Goal: Information Seeking & Learning: Learn about a topic

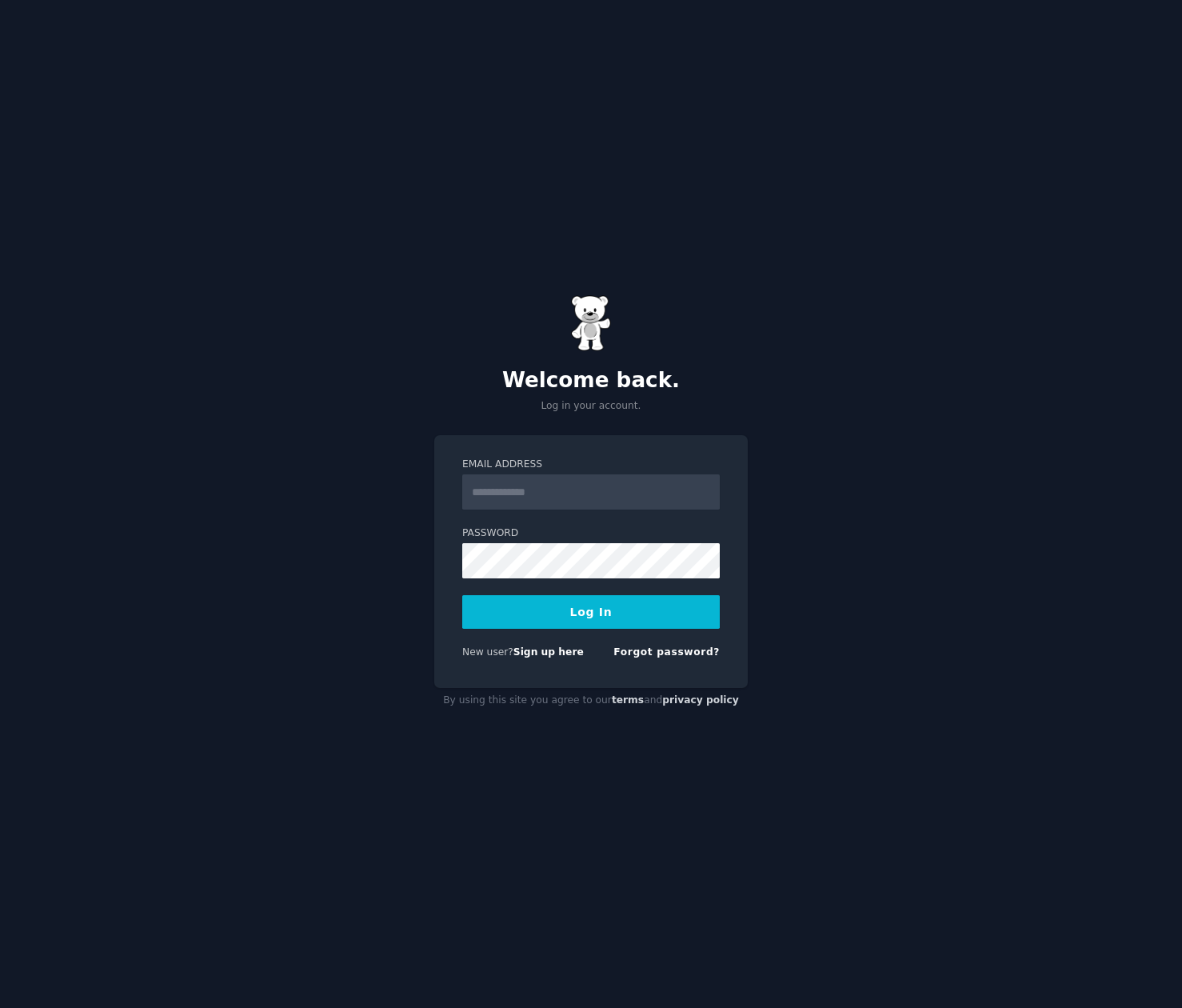
click at [555, 495] on input "Email Address" at bounding box center [591, 492] width 257 height 35
type input "**********"
click at [588, 606] on button "Log In" at bounding box center [591, 612] width 257 height 34
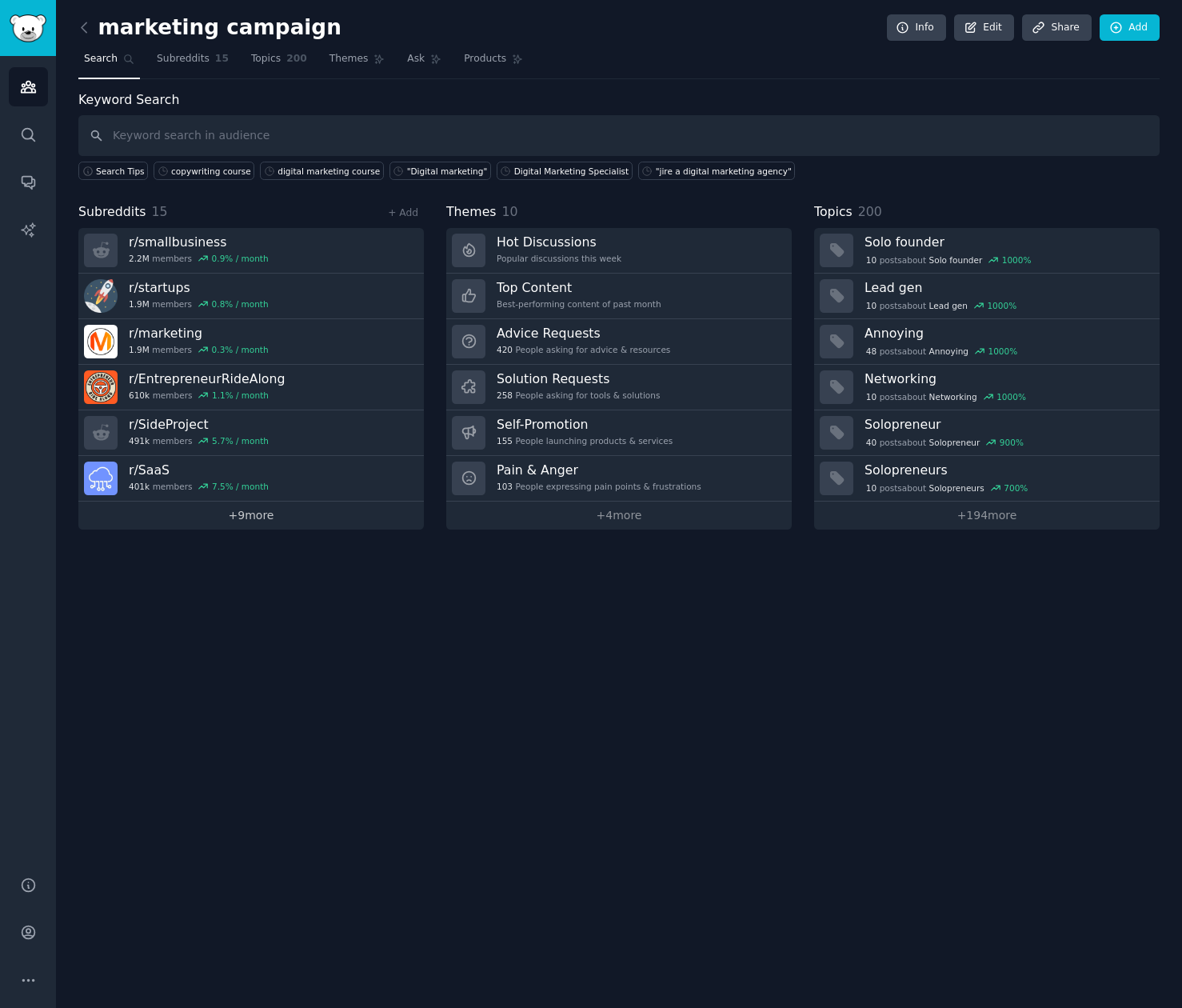
click at [272, 521] on link "+ 9 more" at bounding box center [251, 515] width 345 height 28
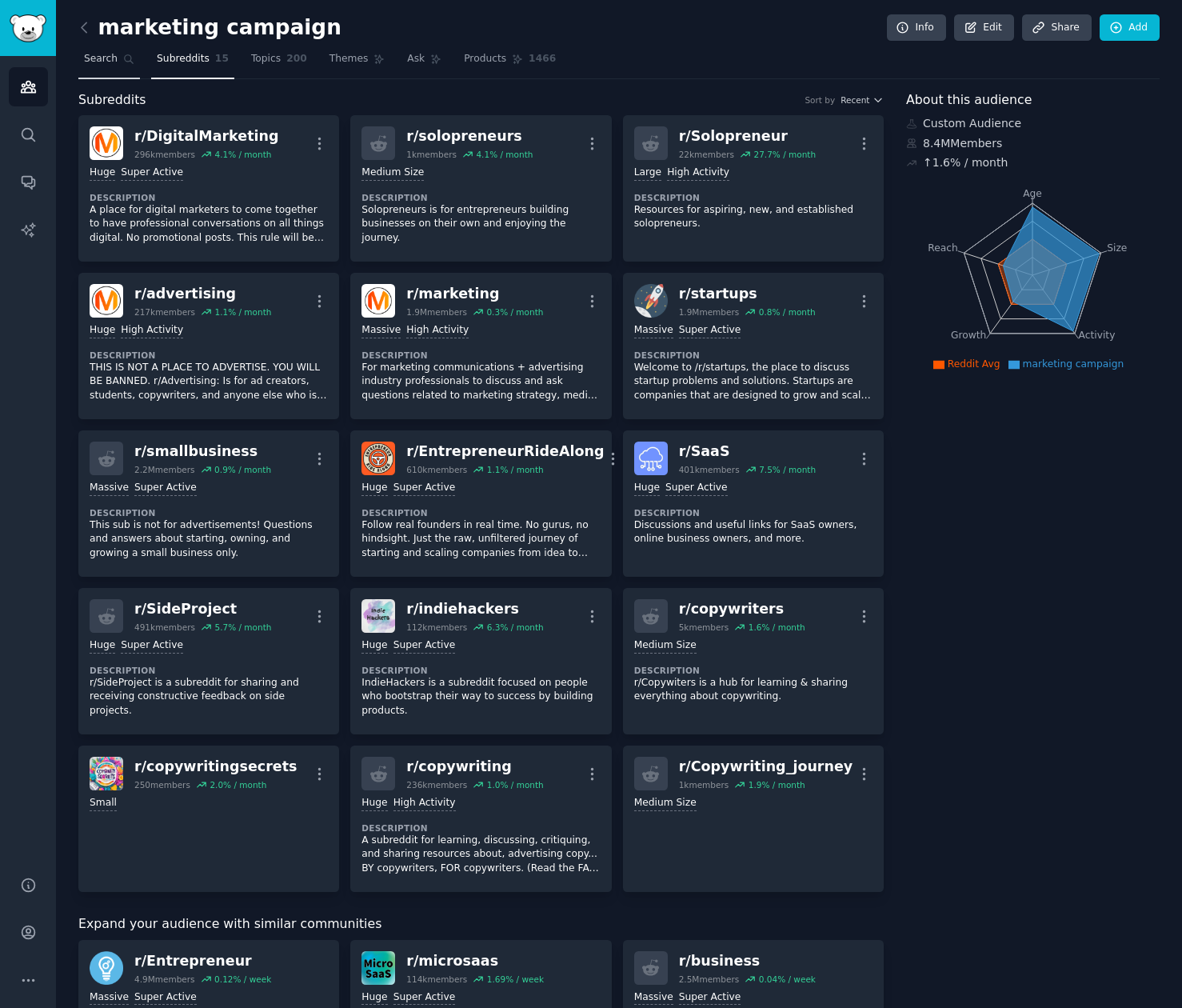
click at [127, 60] on icon at bounding box center [129, 59] width 11 height 11
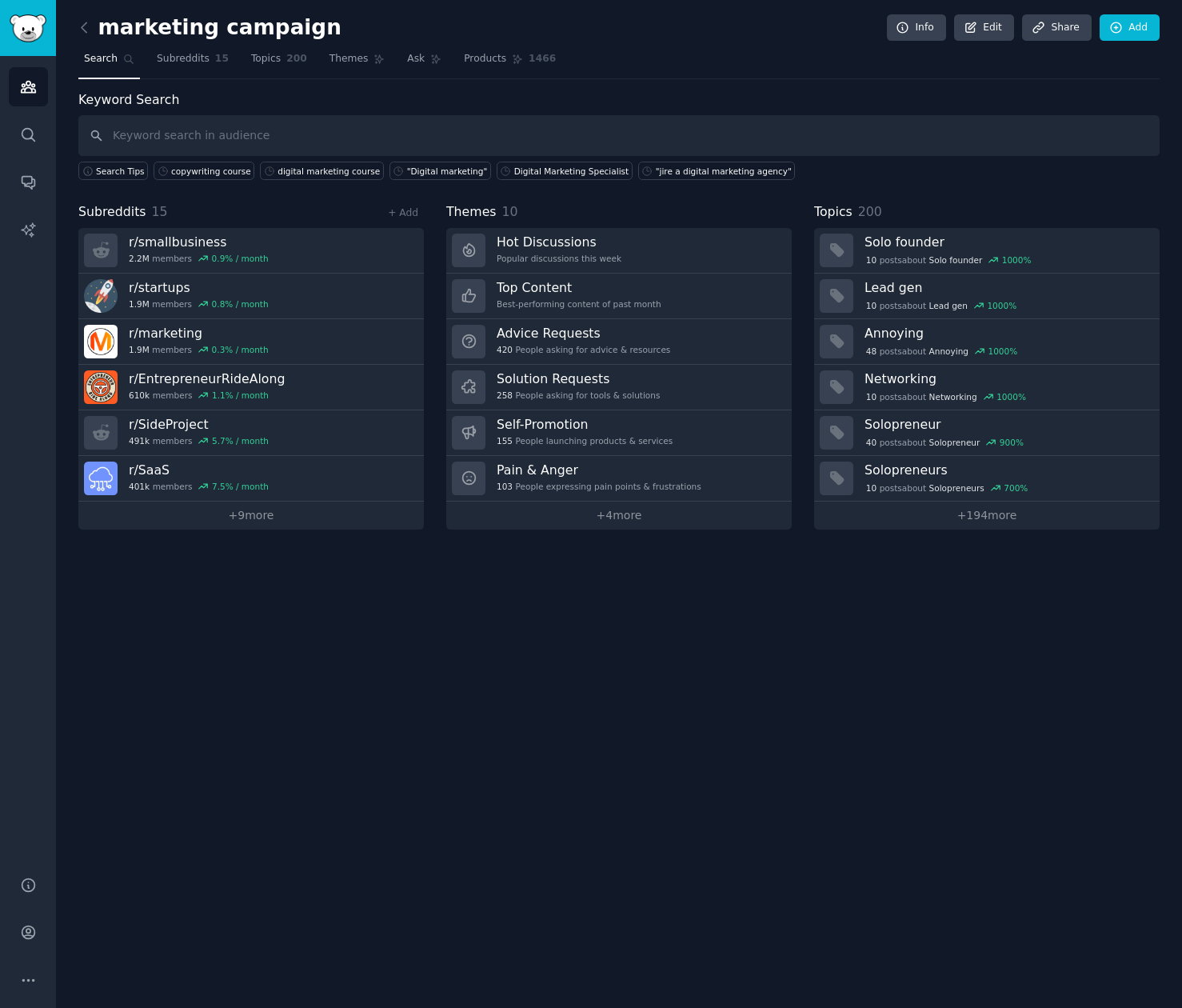
click at [305, 123] on input "text" at bounding box center [619, 135] width 1082 height 41
type input "topical authority"
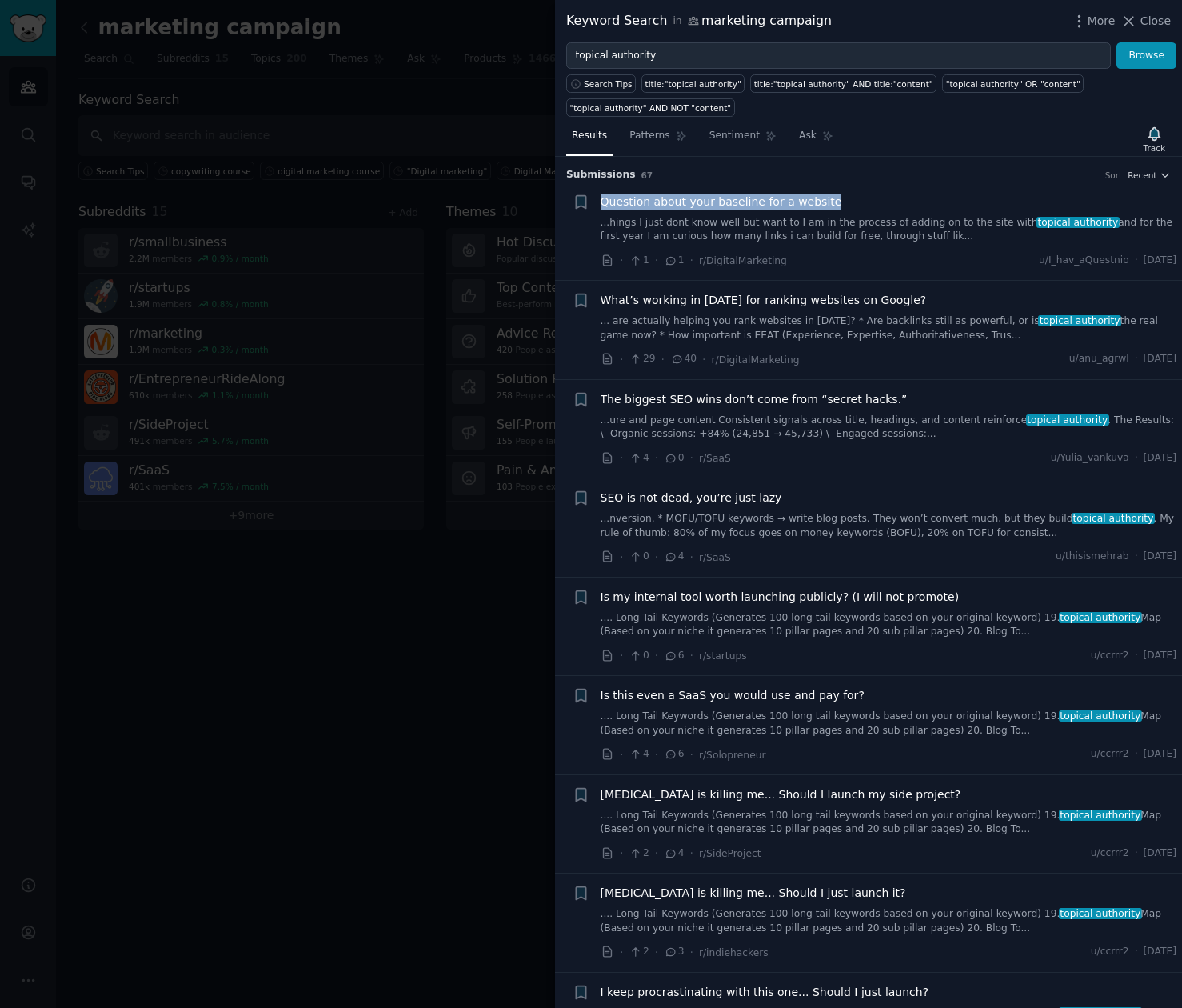
click at [688, 207] on span "Question about your baseline for a website" at bounding box center [721, 202] width 241 height 17
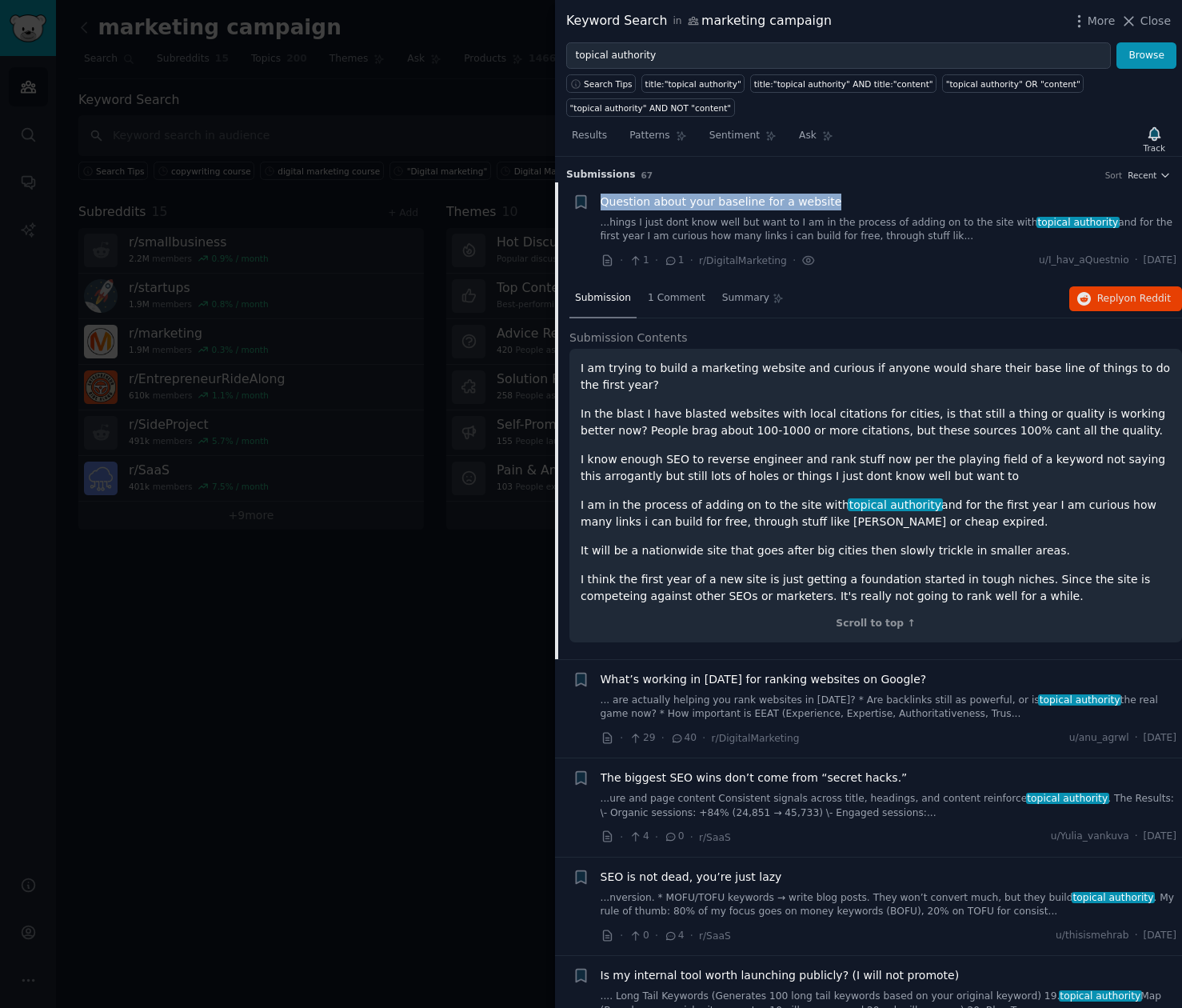
scroll to position [25, 0]
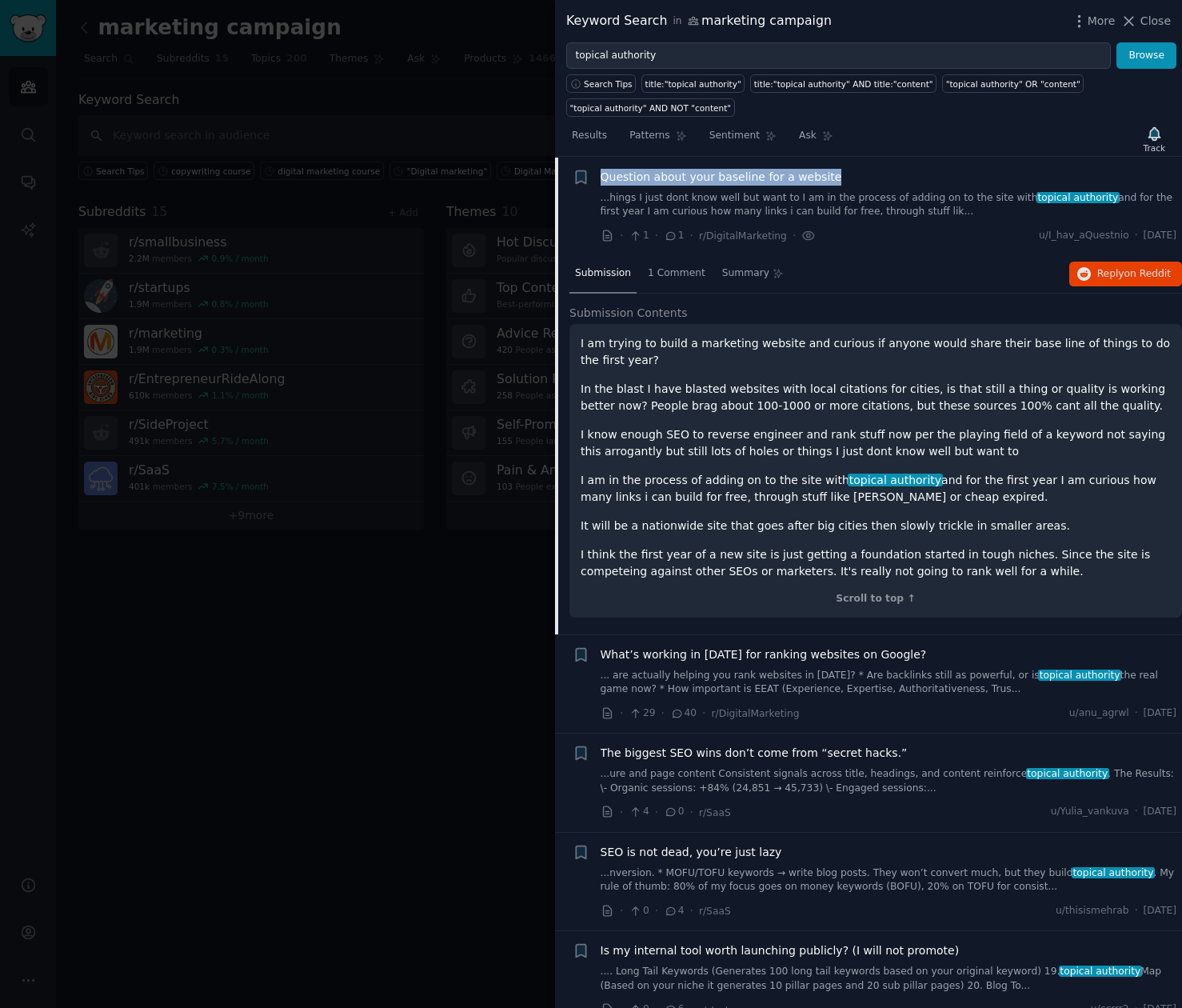
click at [882, 668] on link "... are actually helping you rank websites in 2025? * Are backlinks still as po…" at bounding box center [890, 682] width 577 height 28
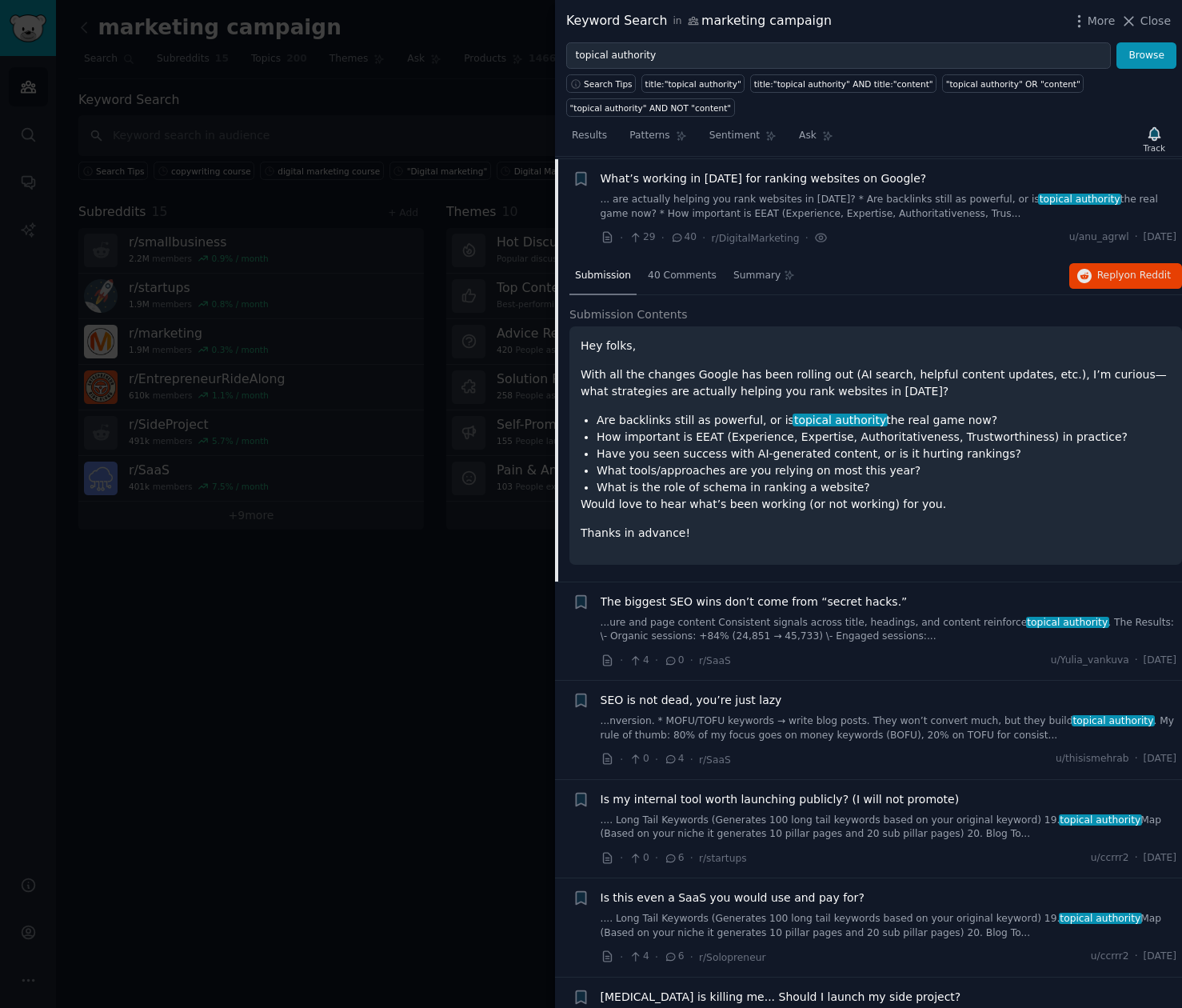
scroll to position [124, 0]
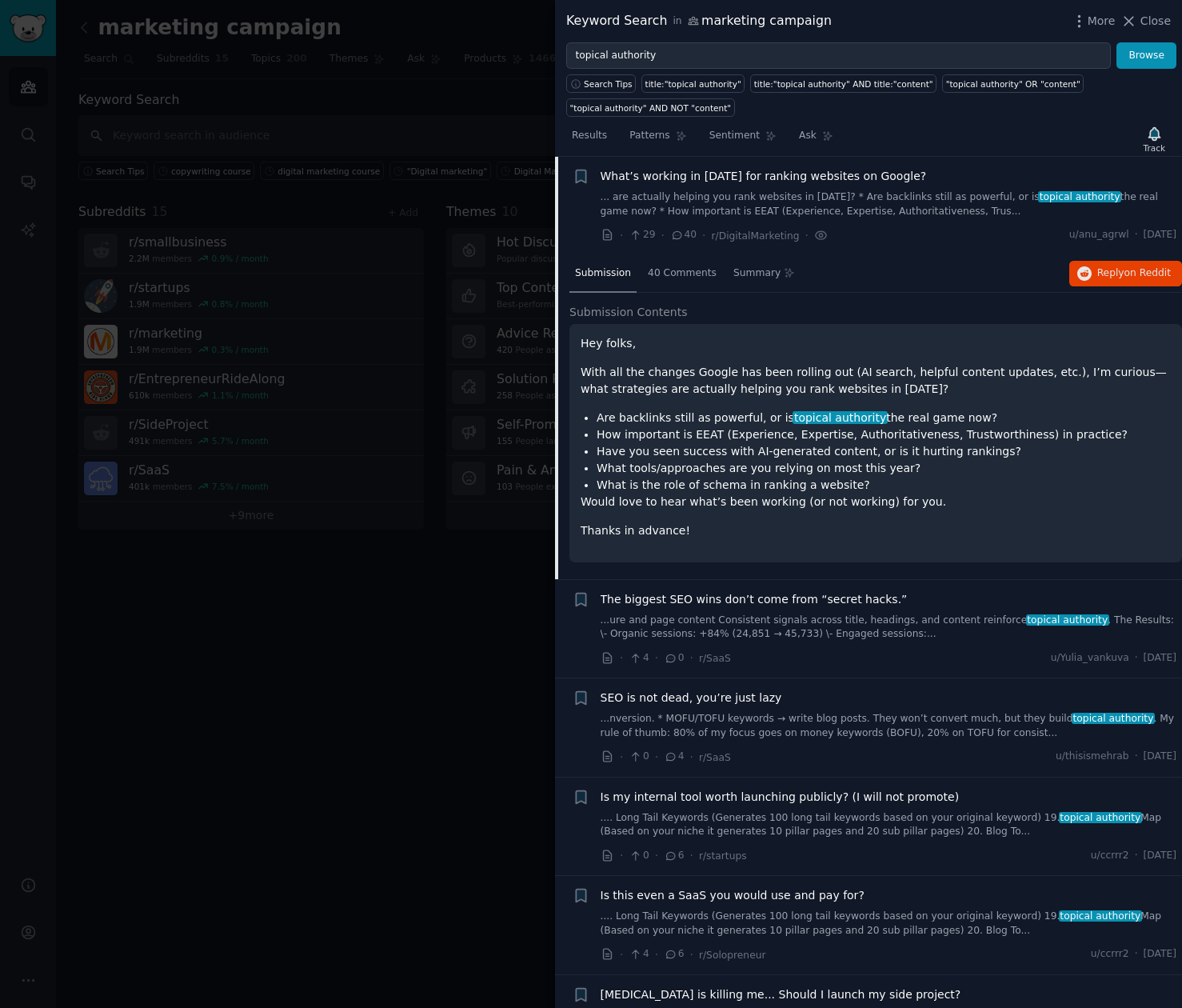
click at [910, 477] on li "What is the role of schema in ranking a website?" at bounding box center [884, 485] width 575 height 17
click at [798, 722] on link "...nversion. * MOFU/TOFU keywords → write blog posts. They won’t convert much, …" at bounding box center [890, 725] width 577 height 28
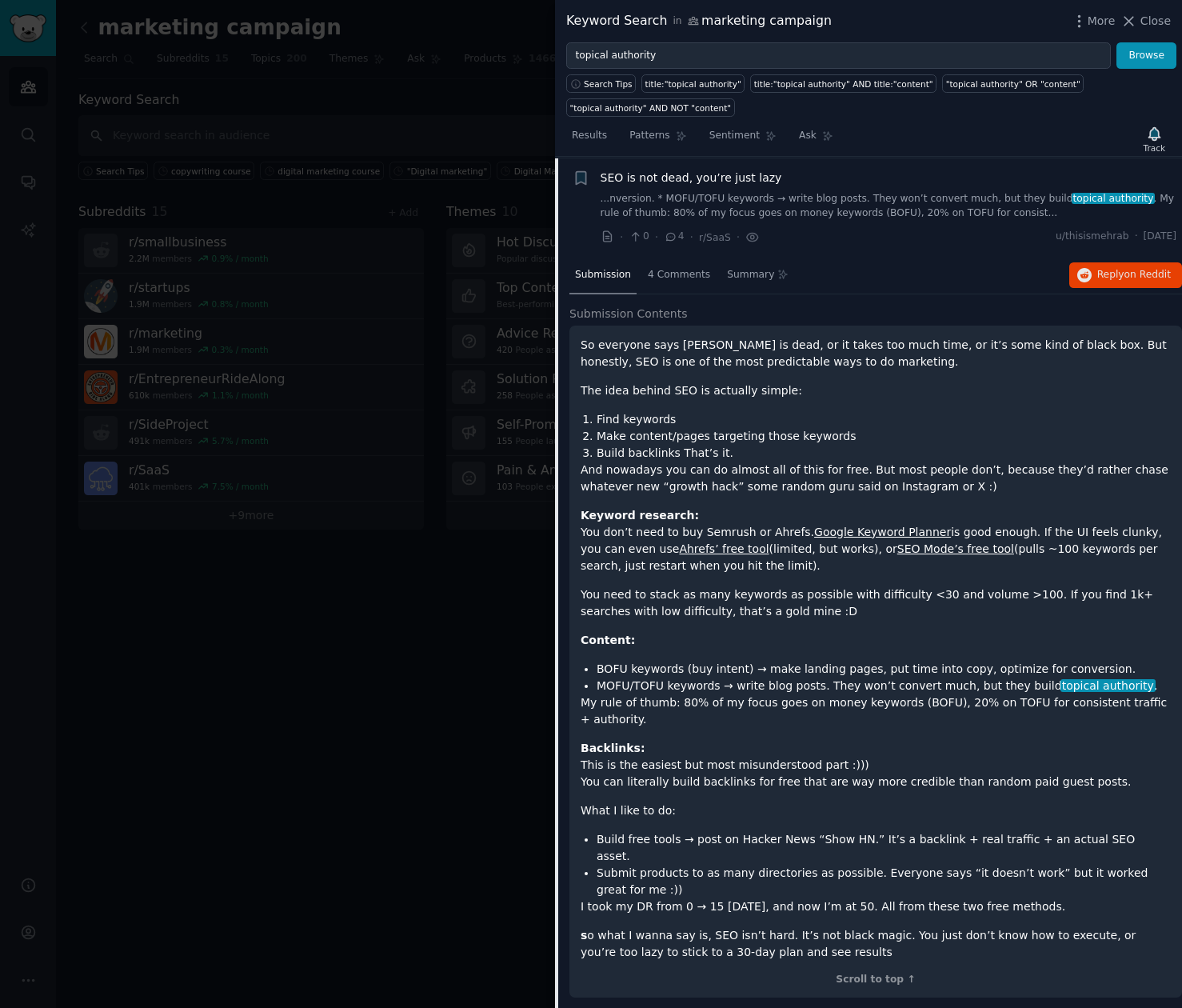
scroll to position [321, 0]
